Goal: Information Seeking & Learning: Understand process/instructions

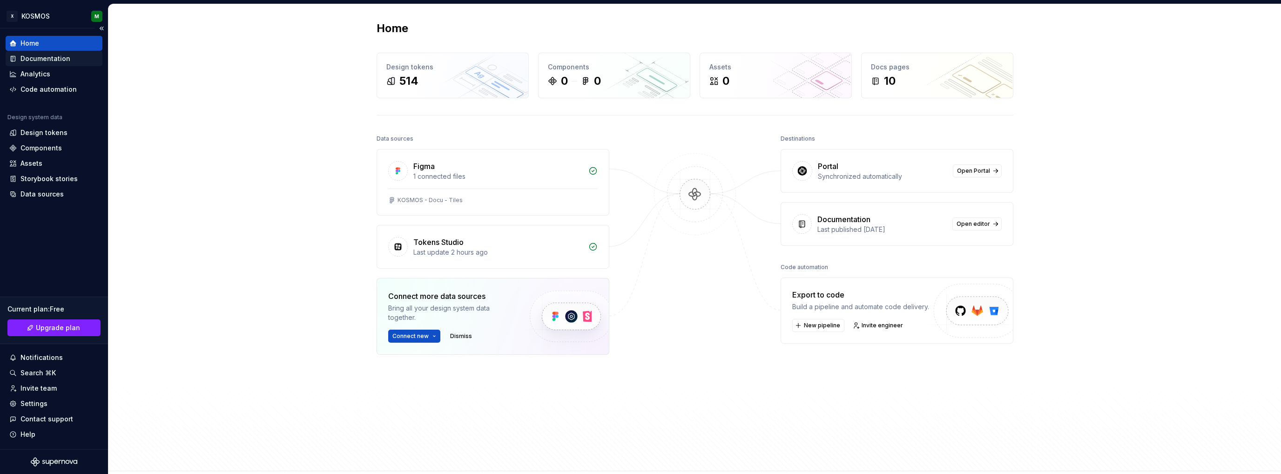
click at [61, 62] on div "Documentation" at bounding box center [45, 58] width 50 height 9
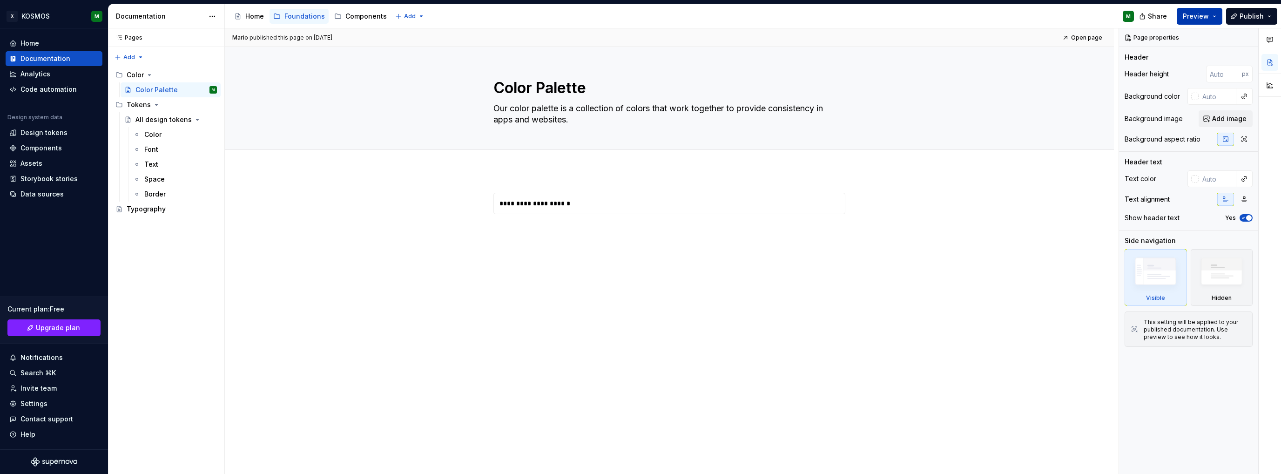
click at [1211, 16] on button "Preview" at bounding box center [1199, 16] width 46 height 17
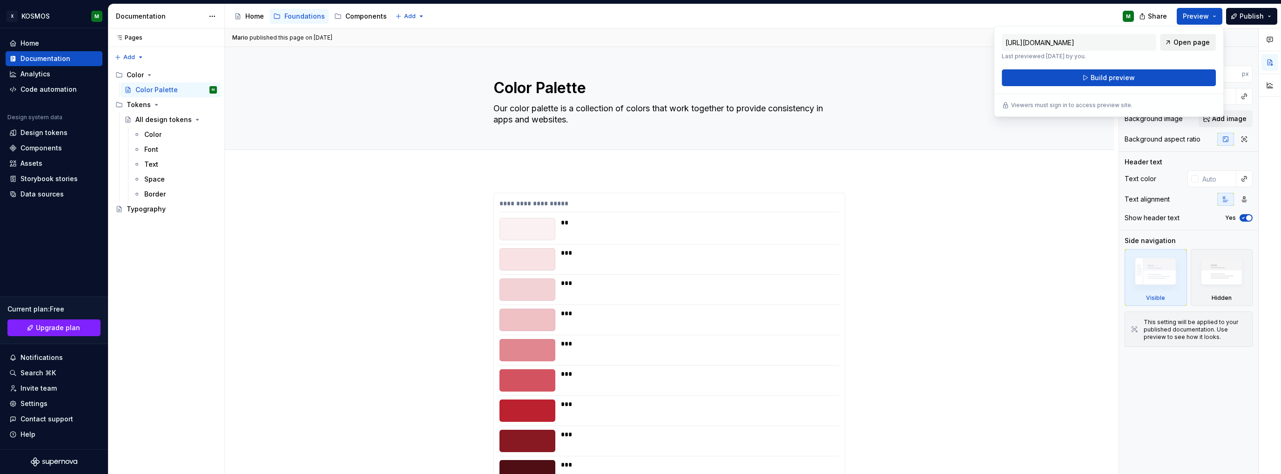
click at [1181, 43] on span "Open page" at bounding box center [1191, 42] width 36 height 9
type textarea "*"
